Goal: Transaction & Acquisition: Purchase product/service

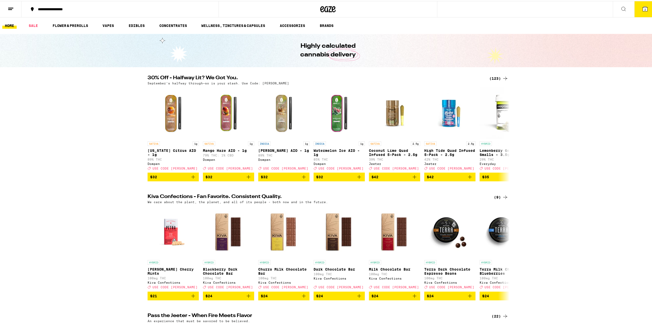
click at [644, 9] on icon at bounding box center [645, 8] width 6 height 6
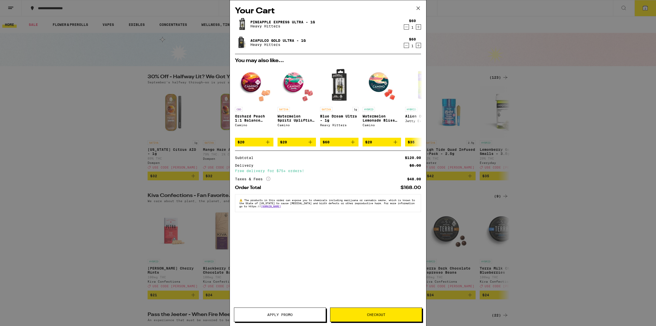
click at [418, 9] on icon at bounding box center [418, 8] width 8 height 8
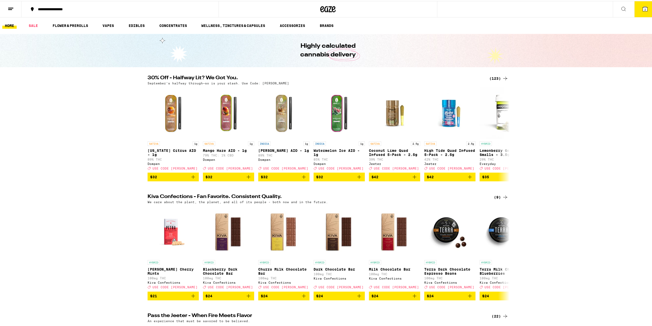
click at [14, 26] on link "HOME" at bounding box center [9, 25] width 14 height 6
click at [116, 27] on link "VAPES" at bounding box center [108, 25] width 17 height 6
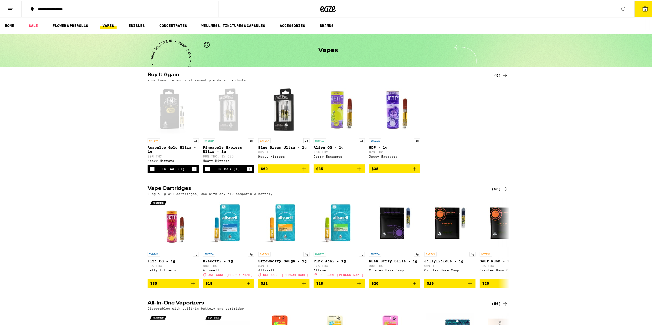
click at [177, 191] on h2 "Vape Cartridges" at bounding box center [316, 188] width 336 height 6
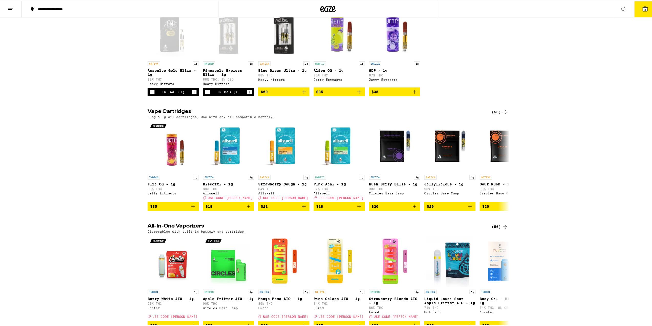
click at [496, 114] on div "(55)" at bounding box center [500, 111] width 17 height 6
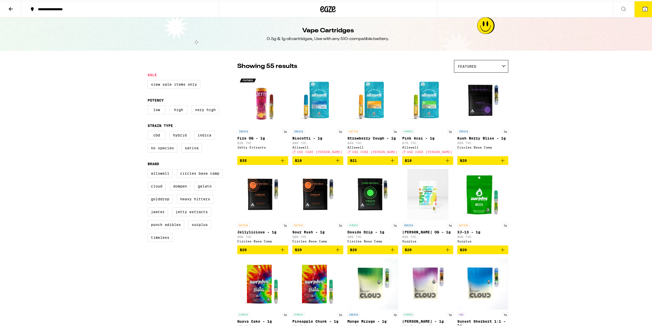
click at [503, 67] on div "Featured" at bounding box center [481, 65] width 54 height 12
click at [489, 101] on span "Price: High to Low" at bounding box center [481, 100] width 47 height 12
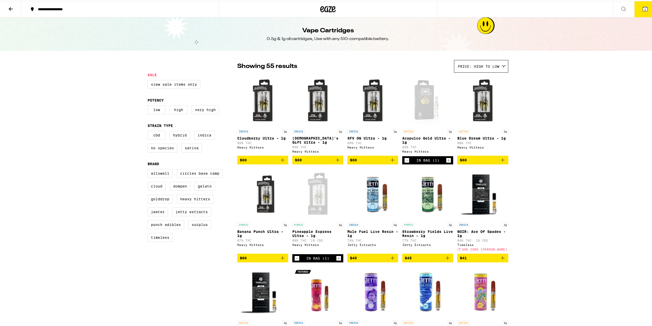
click at [503, 161] on icon "Add to bag" at bounding box center [502, 159] width 6 height 6
click at [407, 159] on icon "Decrement" at bounding box center [406, 159] width 5 height 6
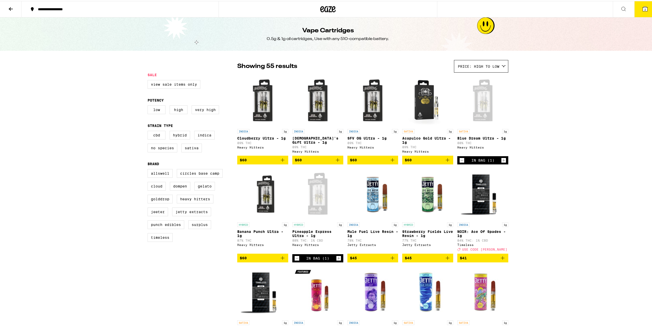
click at [280, 260] on icon "Add to bag" at bounding box center [282, 257] width 6 height 6
click at [295, 260] on icon "Decrement" at bounding box center [297, 257] width 5 height 6
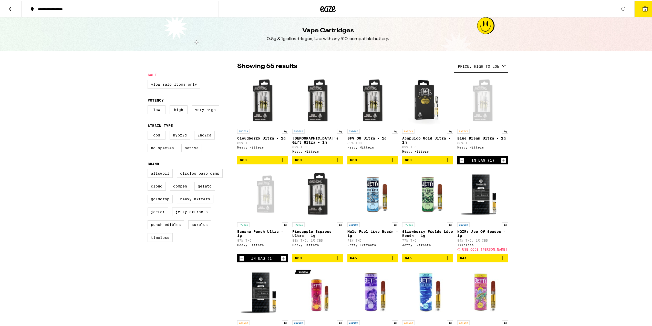
click at [7, 6] on button at bounding box center [11, 8] width 22 height 16
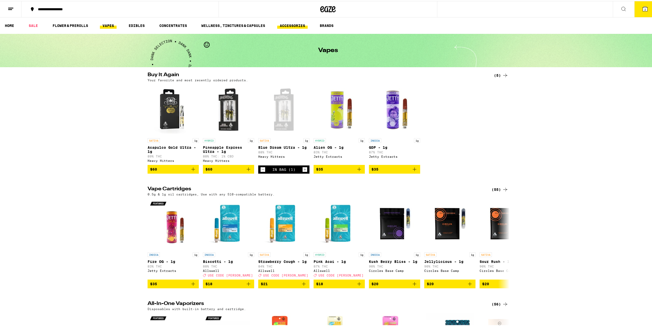
click at [288, 24] on link "ACCESSORIES" at bounding box center [292, 25] width 30 height 6
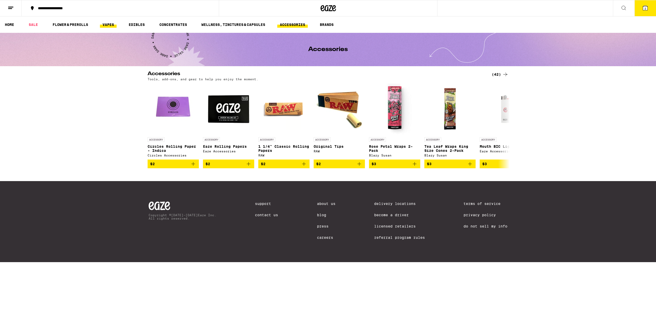
click at [108, 26] on link "VAPES" at bounding box center [108, 25] width 17 height 6
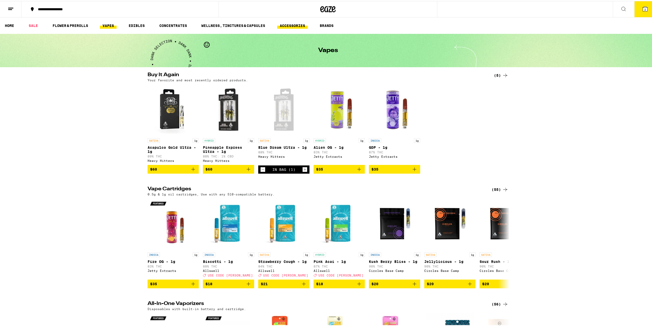
click at [292, 23] on link "ACCESSORIES" at bounding box center [292, 25] width 30 height 6
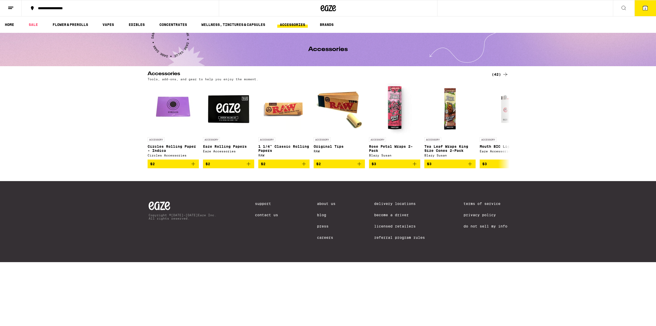
click at [624, 7] on icon at bounding box center [623, 8] width 6 height 6
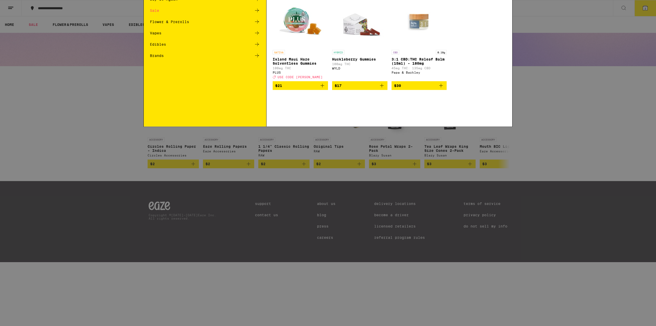
click at [238, 5] on div "Search for Products" at bounding box center [328, 8] width 368 height 16
click at [231, 15] on div "Search for Products" at bounding box center [328, 8] width 368 height 16
click at [230, 9] on input "Search for Products" at bounding box center [327, 8] width 338 height 5
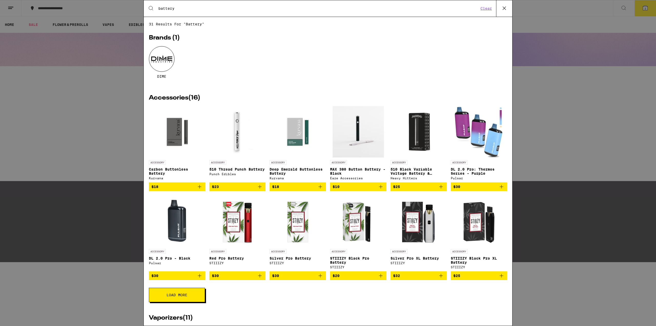
type input "battery"
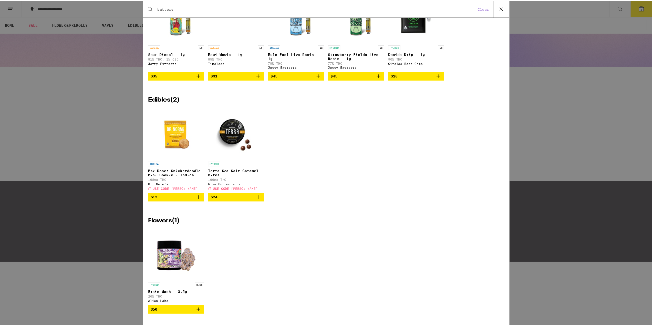
scroll to position [445, 0]
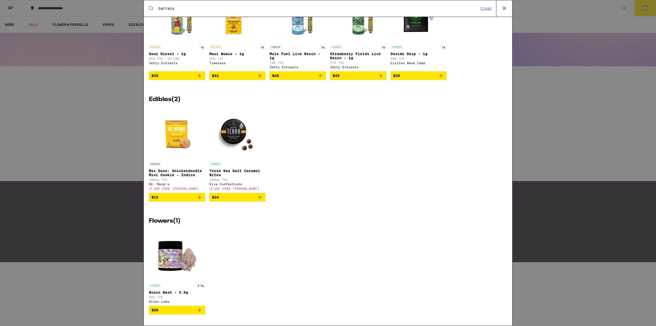
click at [58, 161] on div "Search for Products battery Clear 31 results for "battery" Brands ( 1 ) DIME Ac…" at bounding box center [328, 163] width 656 height 326
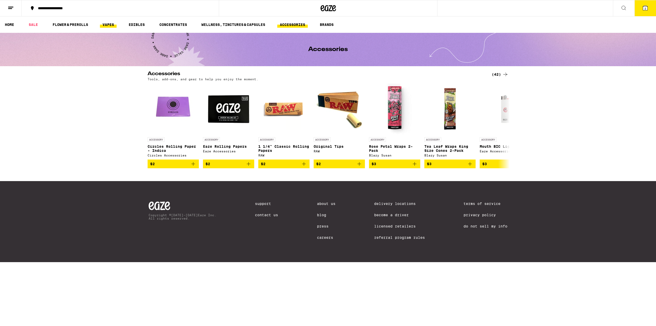
click at [111, 24] on link "VAPES" at bounding box center [108, 25] width 17 height 6
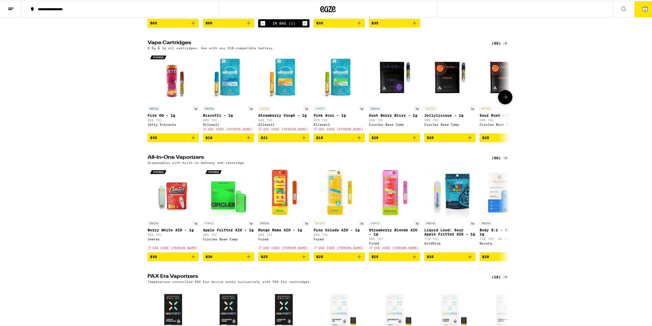
scroll to position [154, 0]
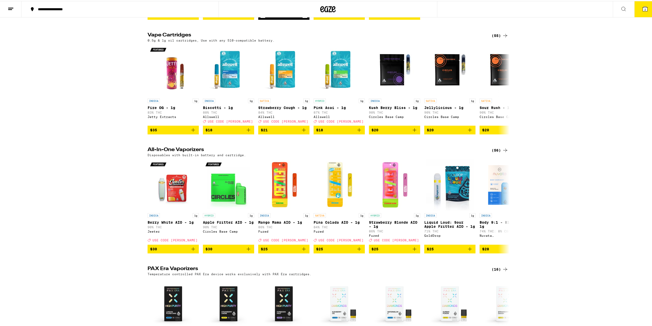
click at [504, 152] on icon at bounding box center [505, 149] width 6 height 6
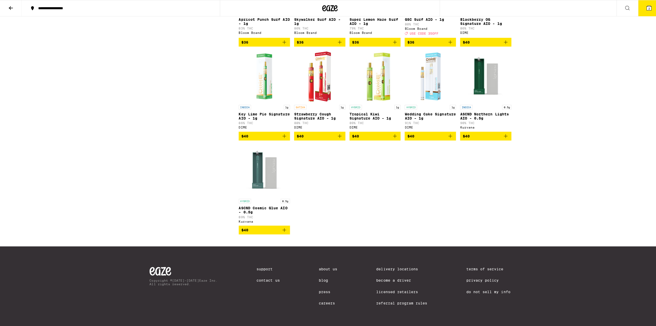
scroll to position [1019, 0]
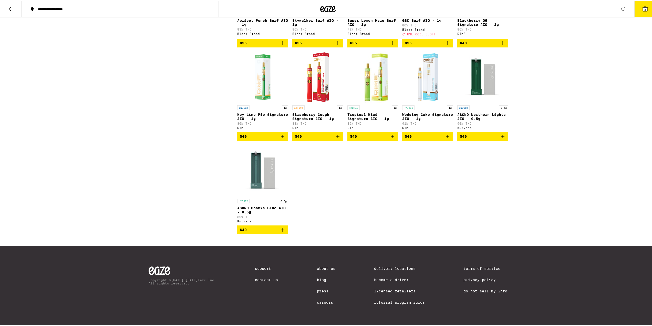
click at [500, 132] on icon "Add to bag" at bounding box center [502, 135] width 6 height 6
click at [280, 227] on icon "Add to bag" at bounding box center [282, 228] width 6 height 6
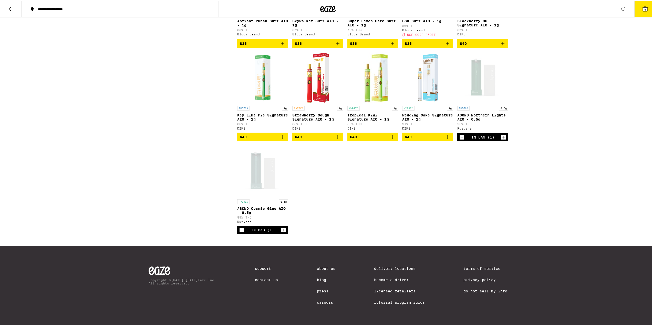
click at [644, 8] on button "4" at bounding box center [645, 8] width 22 height 16
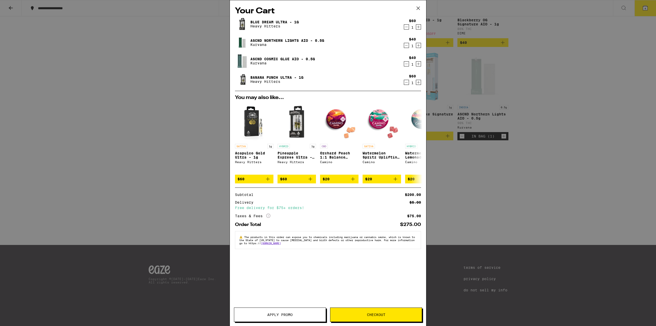
click at [406, 85] on icon "Decrement" at bounding box center [406, 82] width 5 height 6
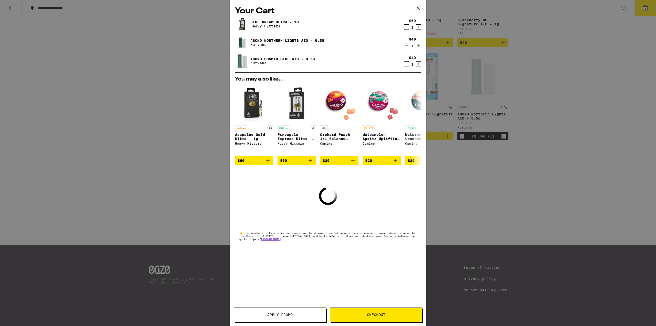
click at [407, 27] on icon "Decrement" at bounding box center [406, 27] width 5 height 6
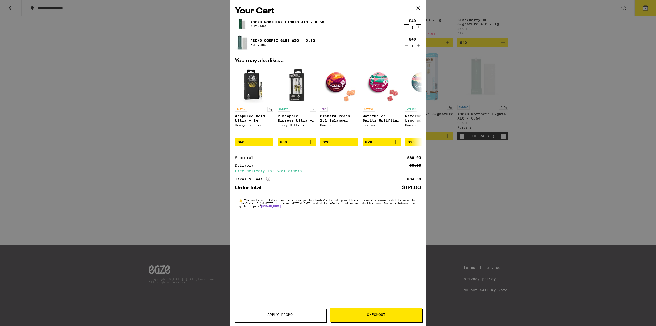
click at [369, 315] on span "Checkout" at bounding box center [376, 315] width 18 height 4
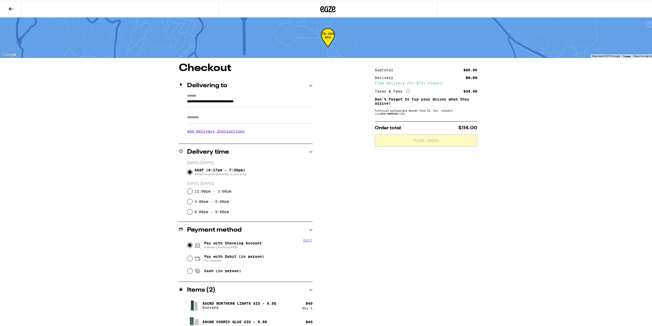
click at [188, 244] on input "Pay with Checking Account Interest Checking-4455" at bounding box center [189, 243] width 5 height 5
radio input "true"
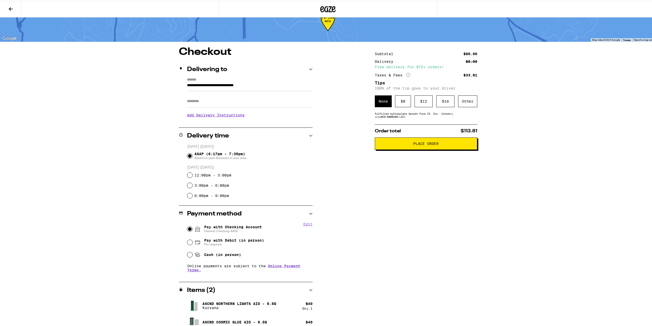
scroll to position [25, 0]
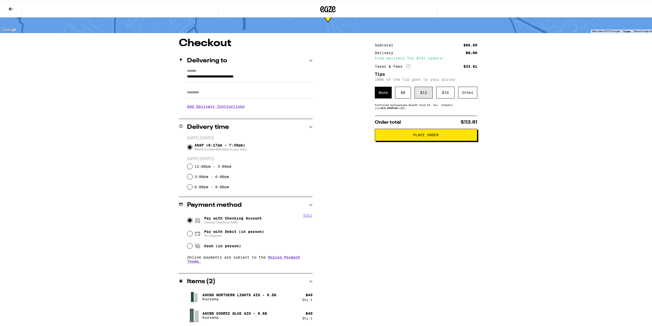
click at [423, 91] on div "$ 12" at bounding box center [423, 92] width 18 height 12
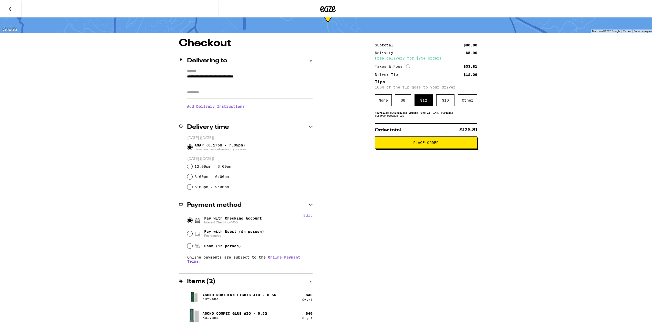
click at [256, 92] on input "Apt/Suite" at bounding box center [250, 91] width 126 height 12
type input "****"
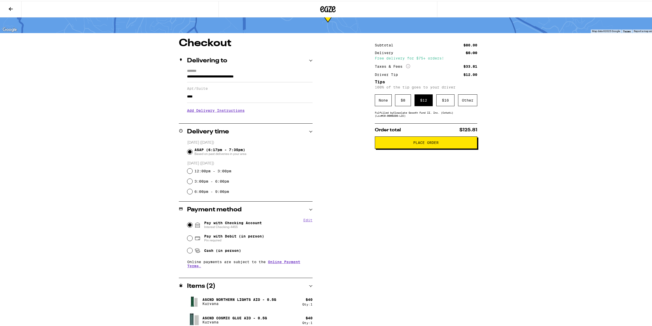
click at [423, 143] on span "Place Order" at bounding box center [425, 142] width 25 height 4
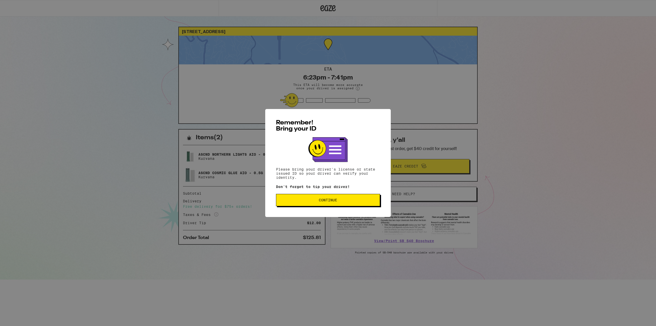
click at [330, 196] on button "Continue" at bounding box center [328, 200] width 104 height 12
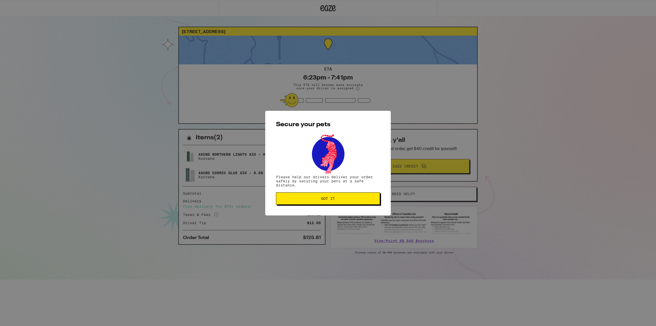
click at [313, 202] on button "Got it" at bounding box center [328, 198] width 104 height 12
